Goal: Task Accomplishment & Management: Manage account settings

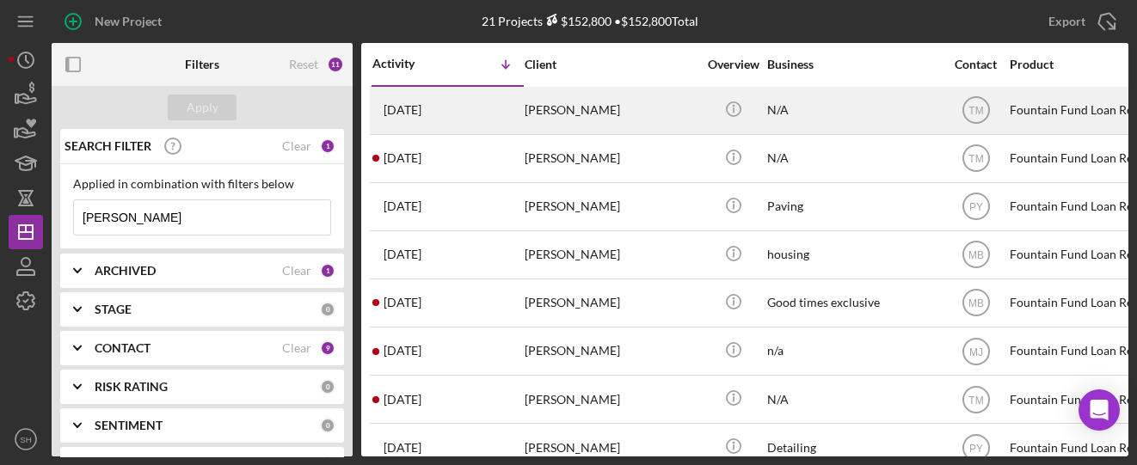
click at [584, 115] on div "[PERSON_NAME]" at bounding box center [611, 111] width 172 height 46
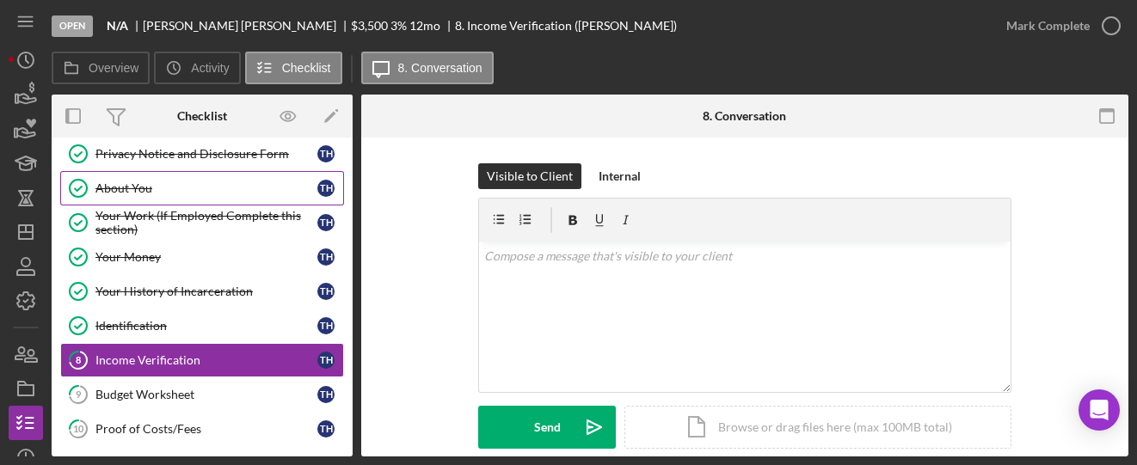
click at [131, 187] on div "About You" at bounding box center [206, 188] width 222 height 14
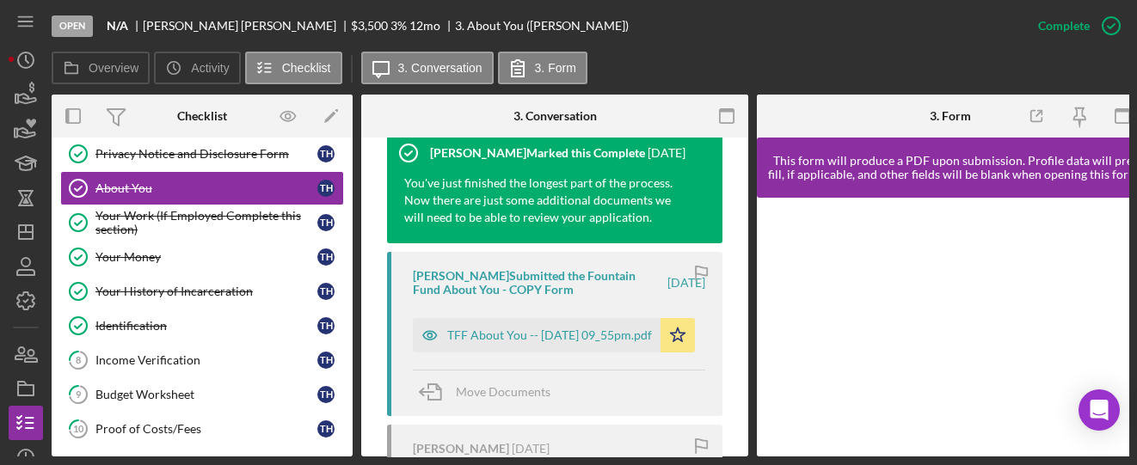
scroll to position [688, 0]
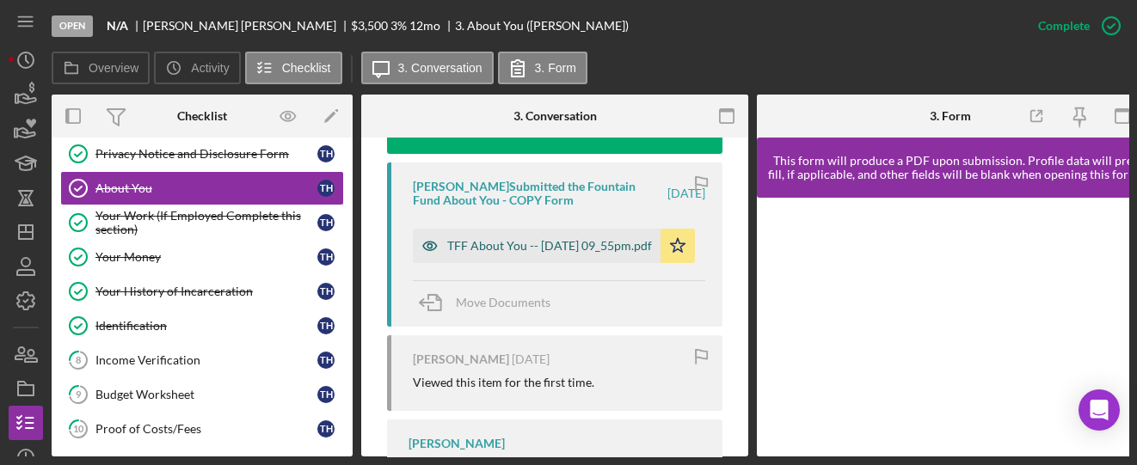
click at [488, 253] on div "TFF About You -- [DATE] 09_55pm.pdf" at bounding box center [549, 246] width 205 height 14
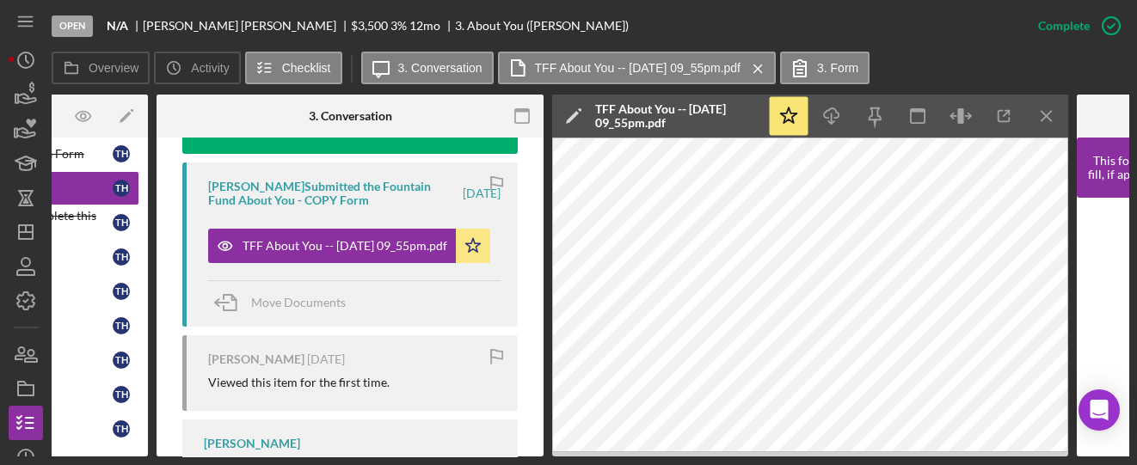
scroll to position [0, 201]
